Goal: Task Accomplishment & Management: Use online tool/utility

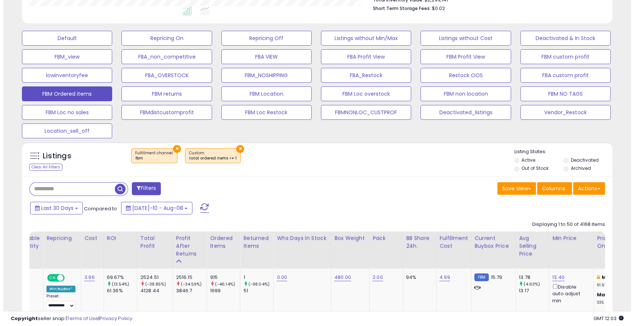
scroll to position [190, 0]
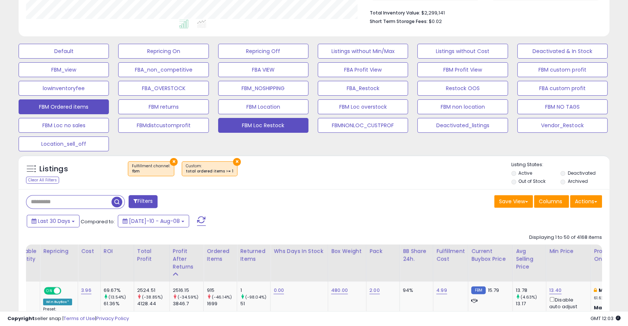
click at [236, 125] on button "FBM Loc Restock" at bounding box center [263, 125] width 90 height 15
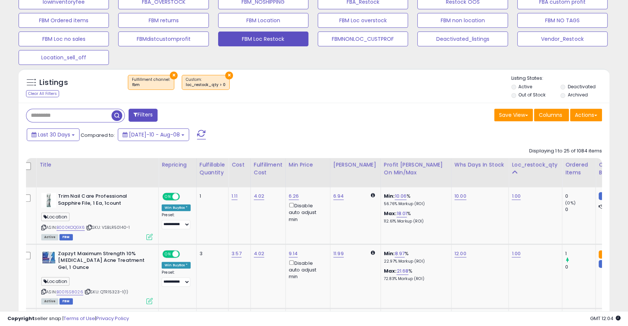
scroll to position [274, 0]
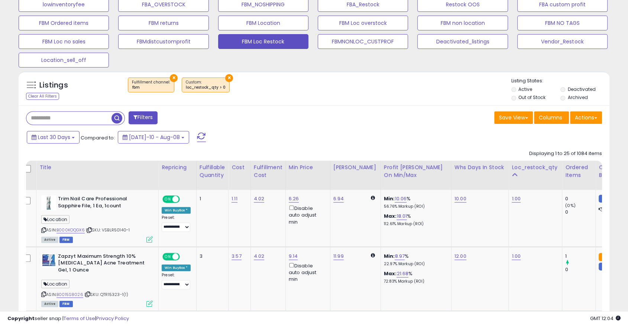
drag, startPoint x: 520, startPoint y: 167, endPoint x: 326, endPoint y: 127, distance: 198.3
click at [523, 169] on div "Loc_restock_qty" at bounding box center [534, 168] width 47 height 8
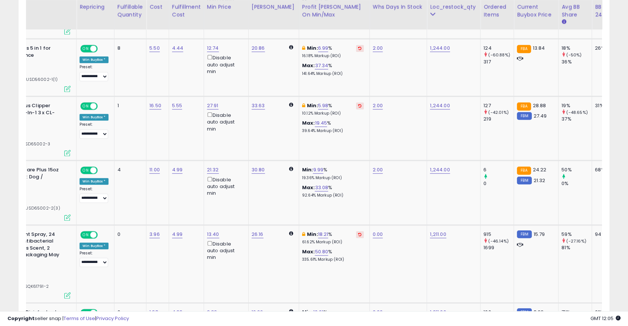
scroll to position [0, 89]
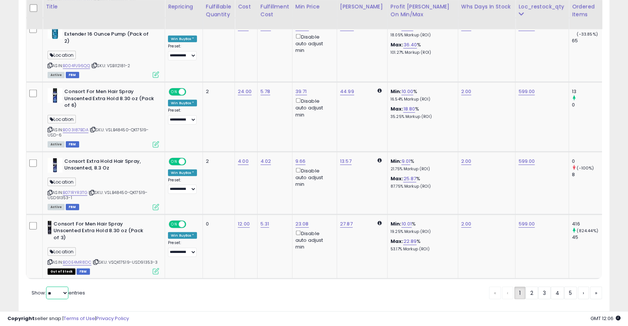
click at [61, 287] on select "** **" at bounding box center [57, 293] width 22 height 13
select select "**"
click at [47, 287] on select "** **" at bounding box center [57, 293] width 22 height 13
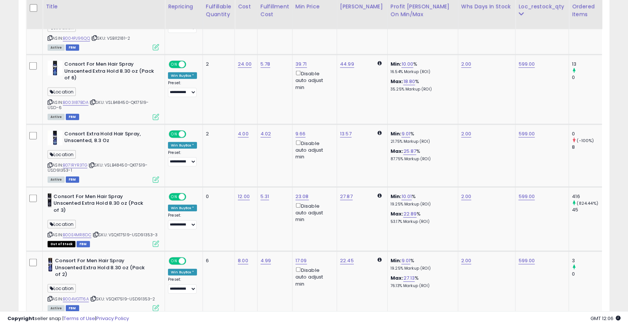
scroll to position [0, 90]
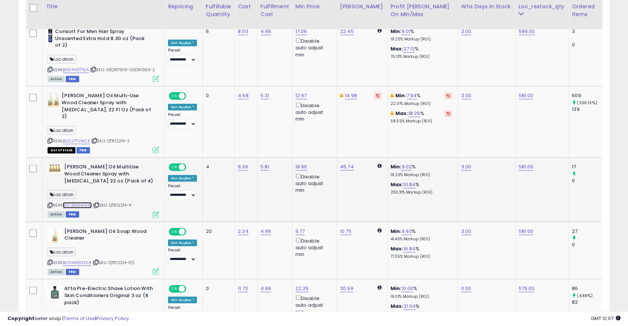
click at [82, 202] on link "B073RNHH3W" at bounding box center [77, 205] width 29 height 6
click at [78, 138] on link "B00J7FVWCE" at bounding box center [76, 141] width 27 height 6
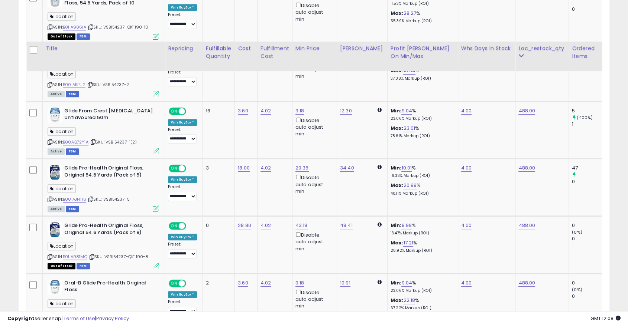
scroll to position [3265, 0]
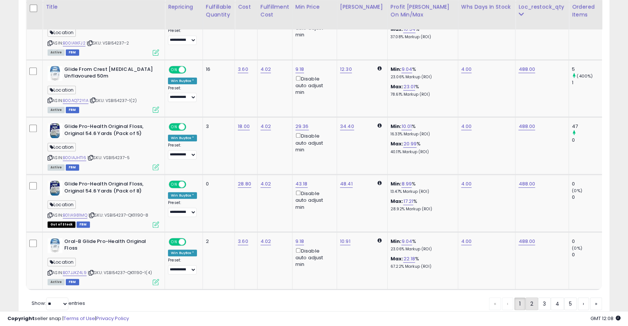
click at [533, 298] on link "2" at bounding box center [531, 304] width 13 height 13
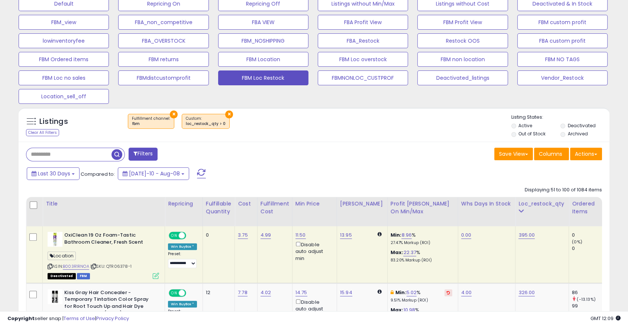
scroll to position [252, 0]
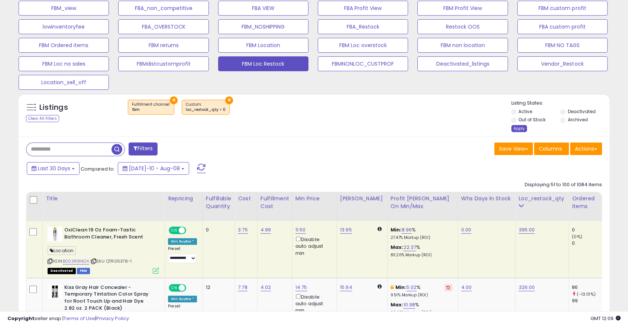
click at [523, 127] on div "Apply" at bounding box center [519, 128] width 16 height 7
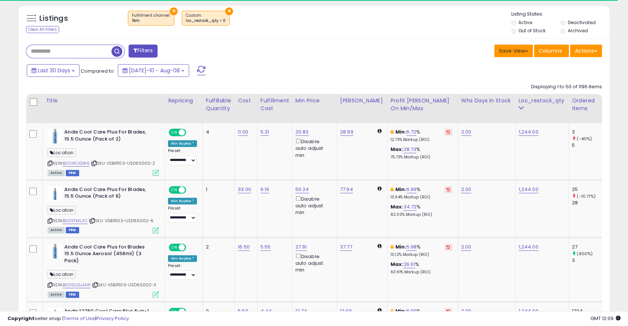
scroll to position [152, 342]
click at [517, 53] on button "Save View" at bounding box center [513, 51] width 39 height 13
click at [506, 79] on link "Update Current View" at bounding box center [490, 80] width 79 height 12
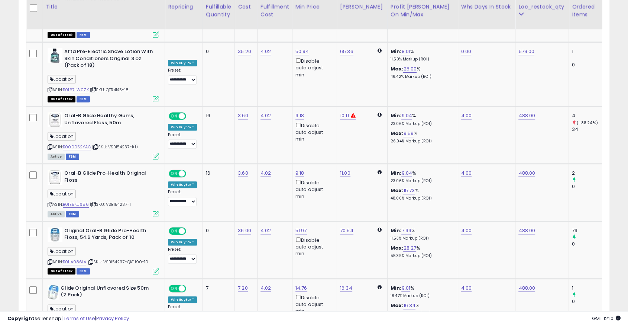
scroll to position [3271, 0]
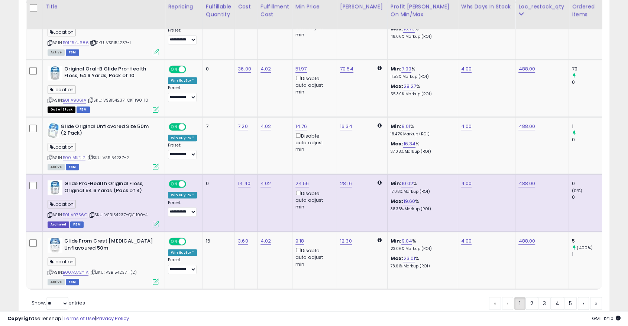
drag, startPoint x: 533, startPoint y: 273, endPoint x: 497, endPoint y: 295, distance: 42.4
click at [528, 298] on link "2" at bounding box center [531, 304] width 13 height 13
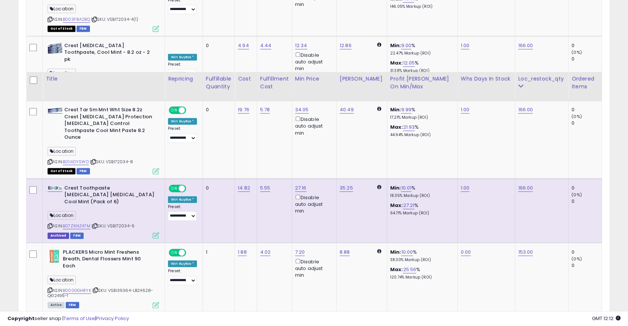
scroll to position [3379, 0]
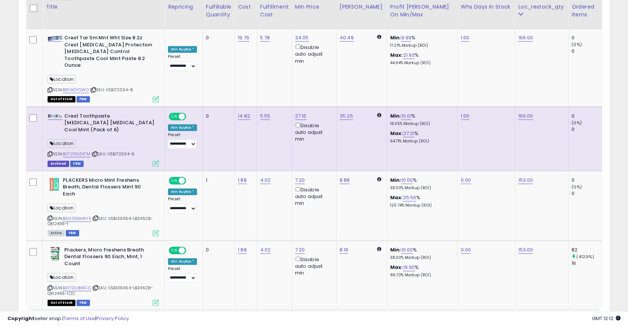
click at [544, 318] on link "3" at bounding box center [544, 324] width 13 height 13
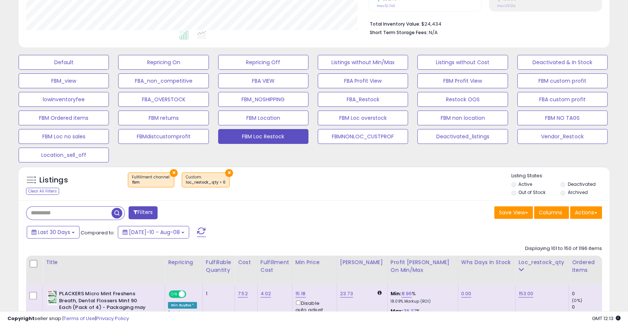
scroll to position [0, 0]
